Goal: Book appointment/travel/reservation

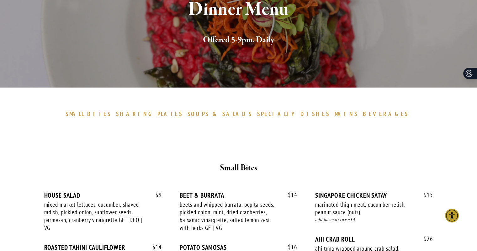
scroll to position [125, 0]
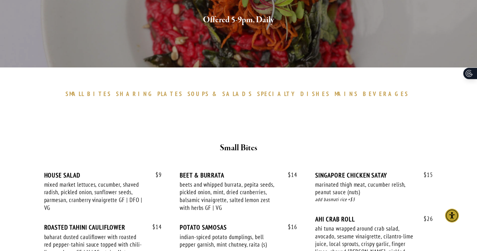
click at [363, 95] on span "BEVERAGES" at bounding box center [386, 94] width 46 height 8
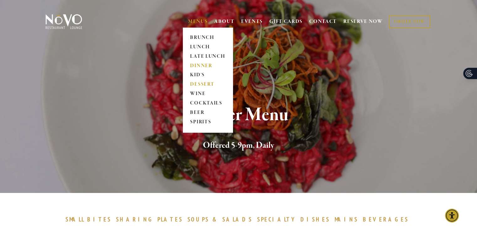
click at [206, 81] on link "DESSERT" at bounding box center [207, 84] width 39 height 9
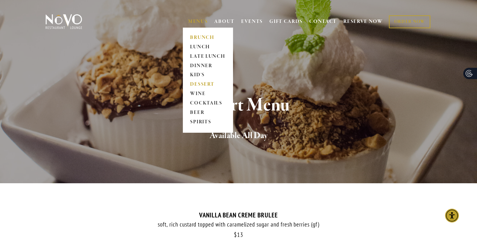
click at [200, 37] on link "BRUNCH" at bounding box center [207, 37] width 39 height 9
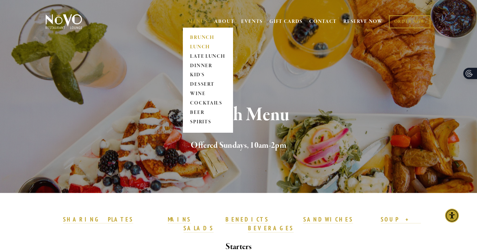
click at [198, 44] on link "LUNCH" at bounding box center [207, 46] width 39 height 9
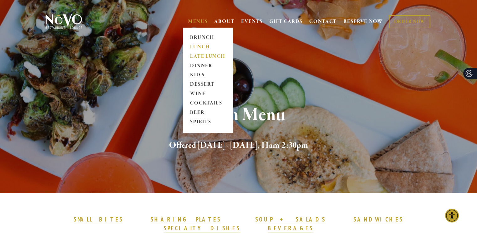
click at [196, 54] on link "LATE LUNCH" at bounding box center [207, 56] width 39 height 9
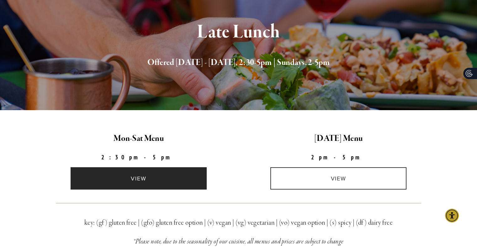
scroll to position [94, 0]
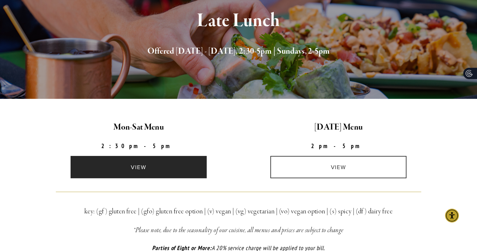
click at [169, 161] on link "view" at bounding box center [139, 167] width 136 height 22
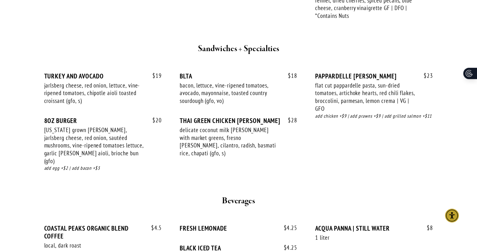
scroll to position [659, 0]
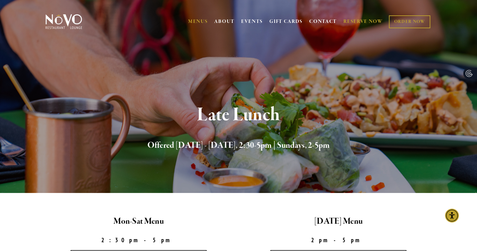
click at [350, 19] on link "RESERVE NOW" at bounding box center [364, 22] width 40 height 12
